Goal: Navigation & Orientation: Understand site structure

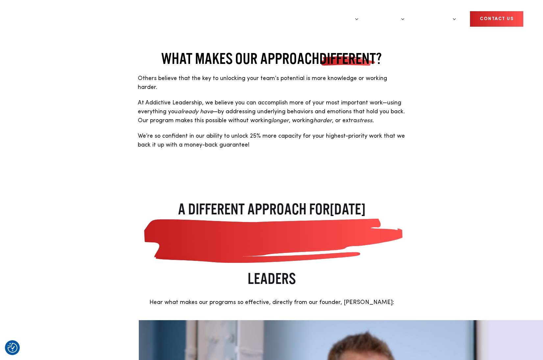
click at [309, 11] on link "Our Approach" at bounding box center [290, 19] width 52 height 25
click at [343, 39] on link "For Your Team" at bounding box center [334, 45] width 18 height 13
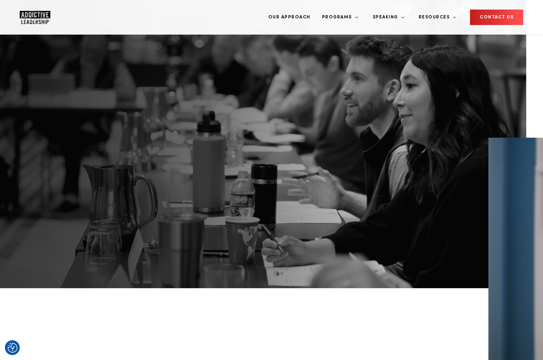
scroll to position [8, 0]
click at [28, 11] on img "Company Logo" at bounding box center [35, 17] width 31 height 13
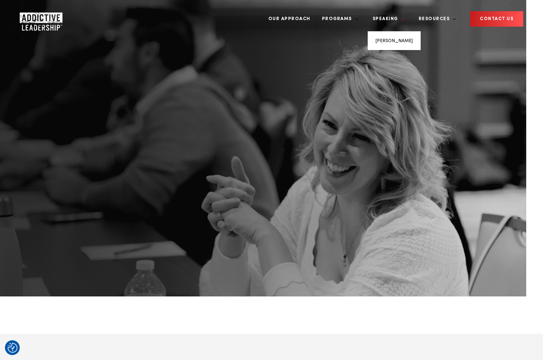
click at [405, 15] on link "Speaking" at bounding box center [386, 19] width 37 height 25
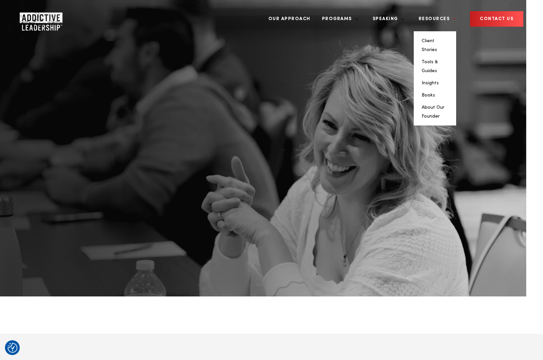
click at [443, 14] on link "Resources" at bounding box center [435, 19] width 43 height 25
click at [439, 105] on link "About Our Founder" at bounding box center [433, 111] width 23 height 13
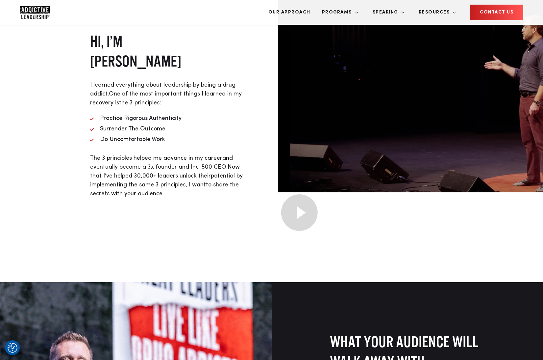
scroll to position [613, 0]
